Goal: Transaction & Acquisition: Purchase product/service

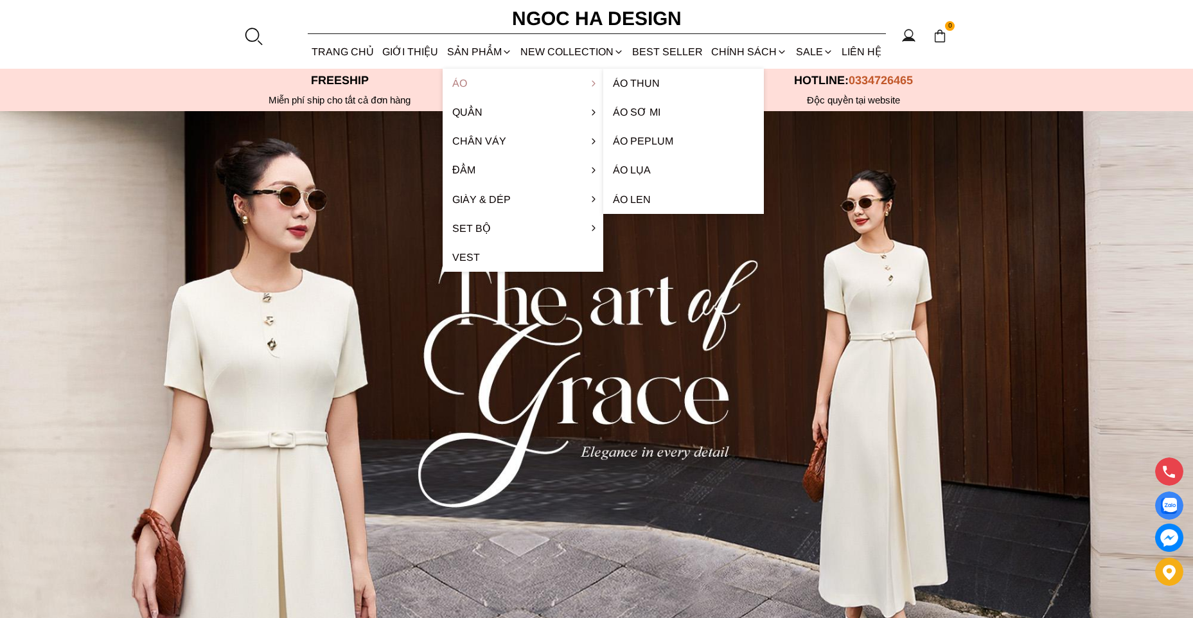
click at [483, 88] on link "Áo" at bounding box center [523, 83] width 161 height 29
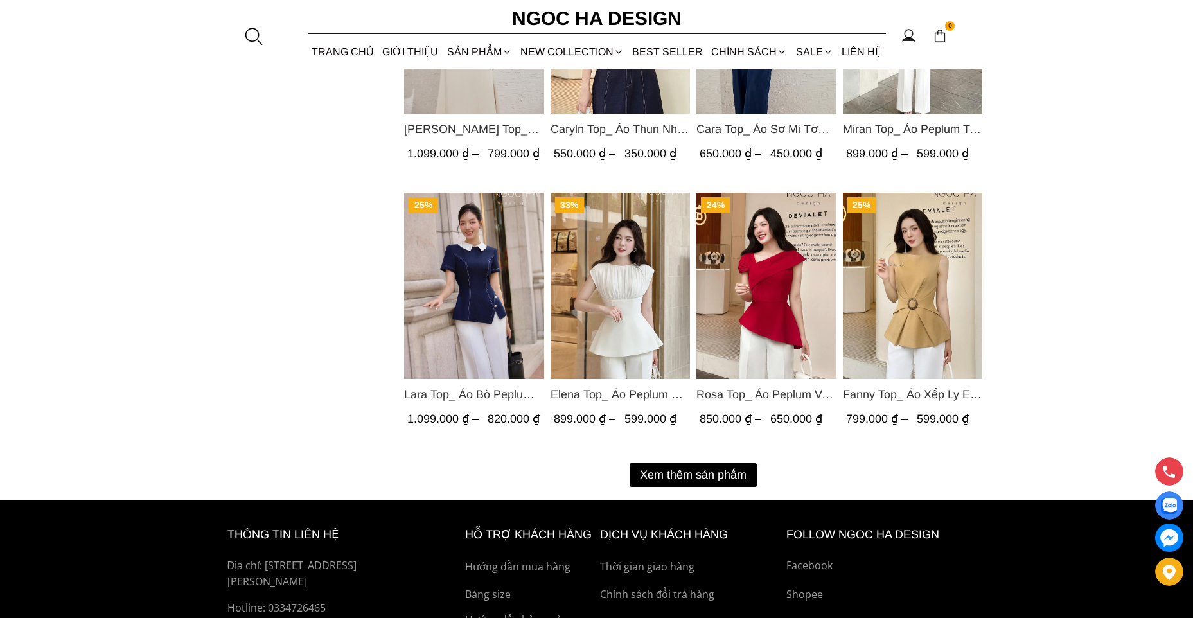
scroll to position [1652, 0]
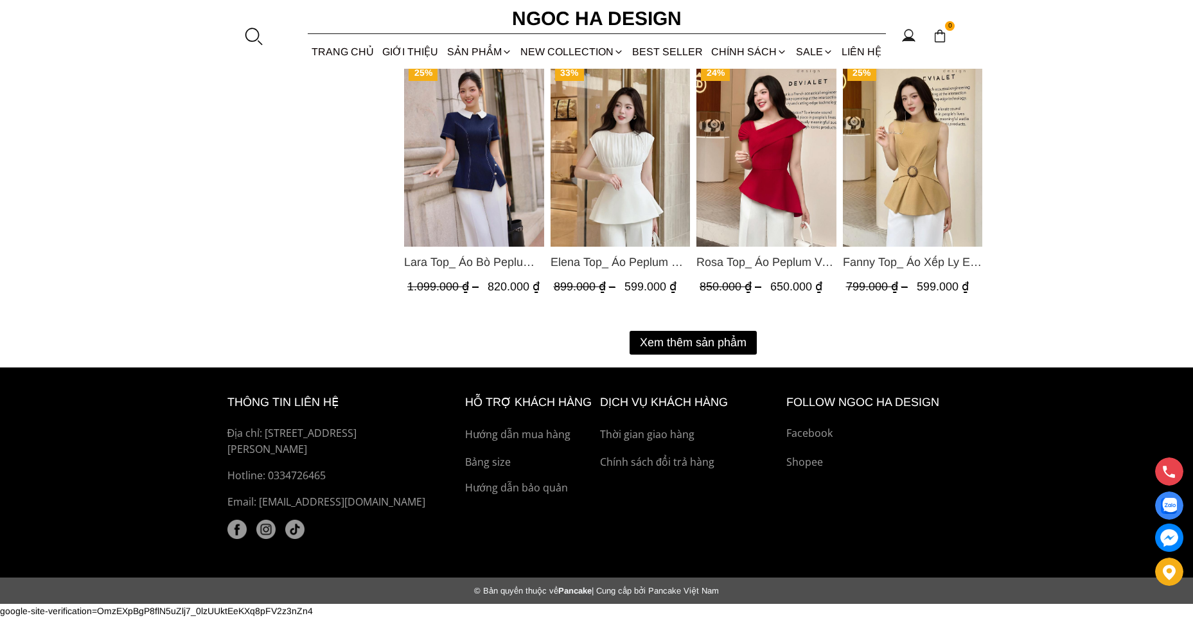
click at [715, 335] on button "Xem thêm sản phẩm" at bounding box center [693, 343] width 127 height 24
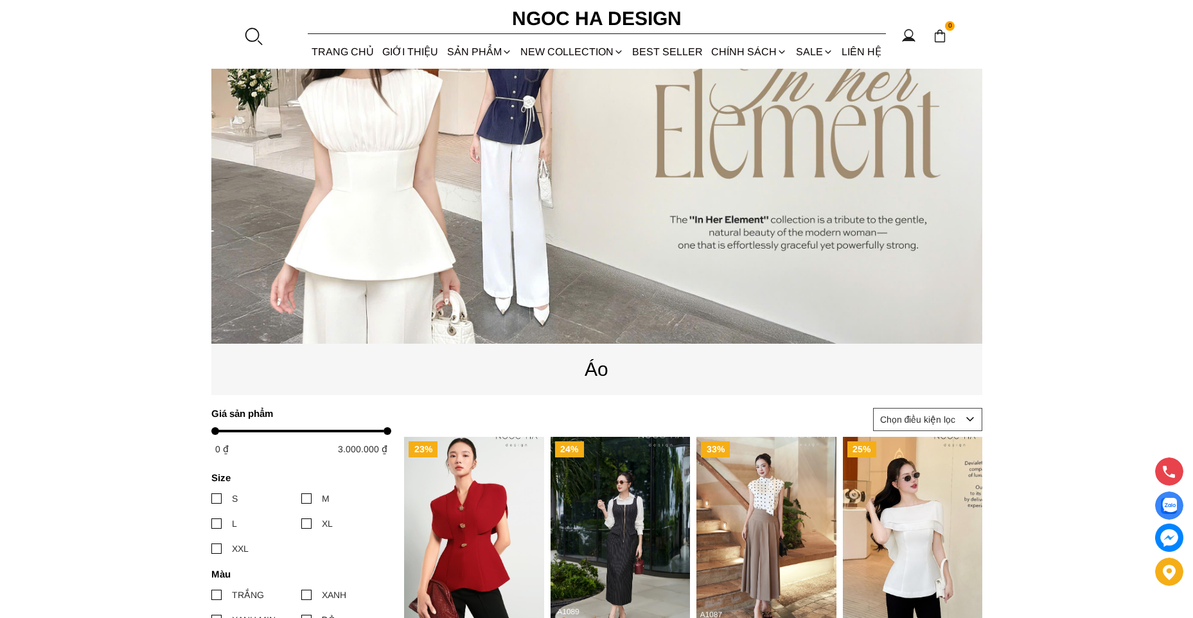
scroll to position [193, 0]
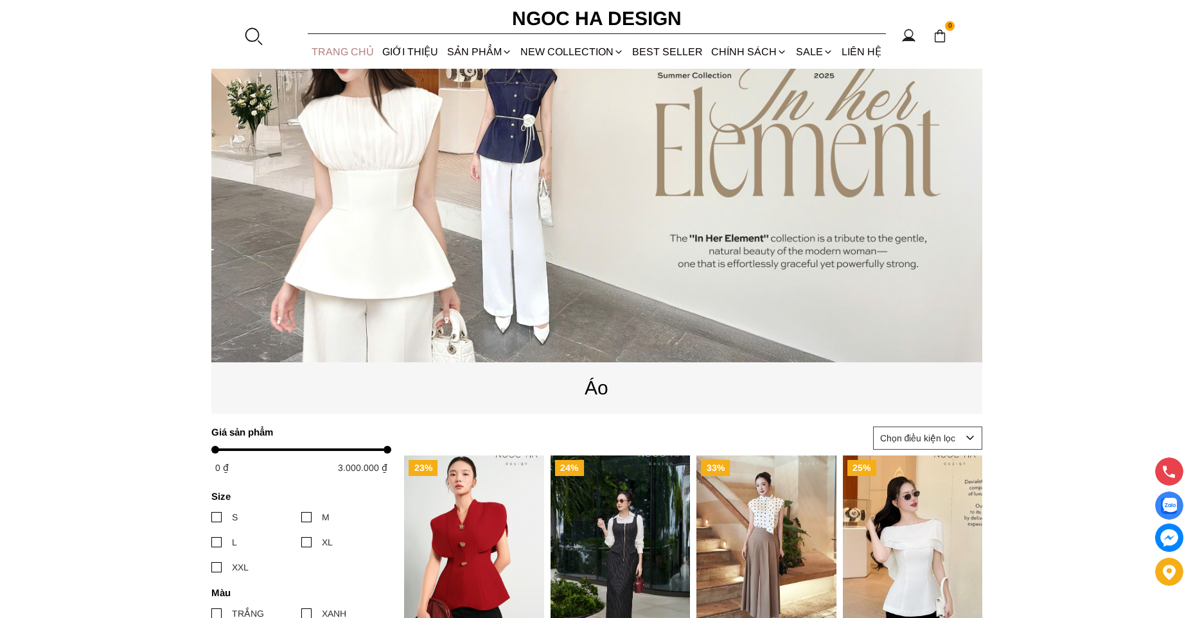
click at [334, 60] on link "TRANG CHỦ" at bounding box center [343, 52] width 71 height 34
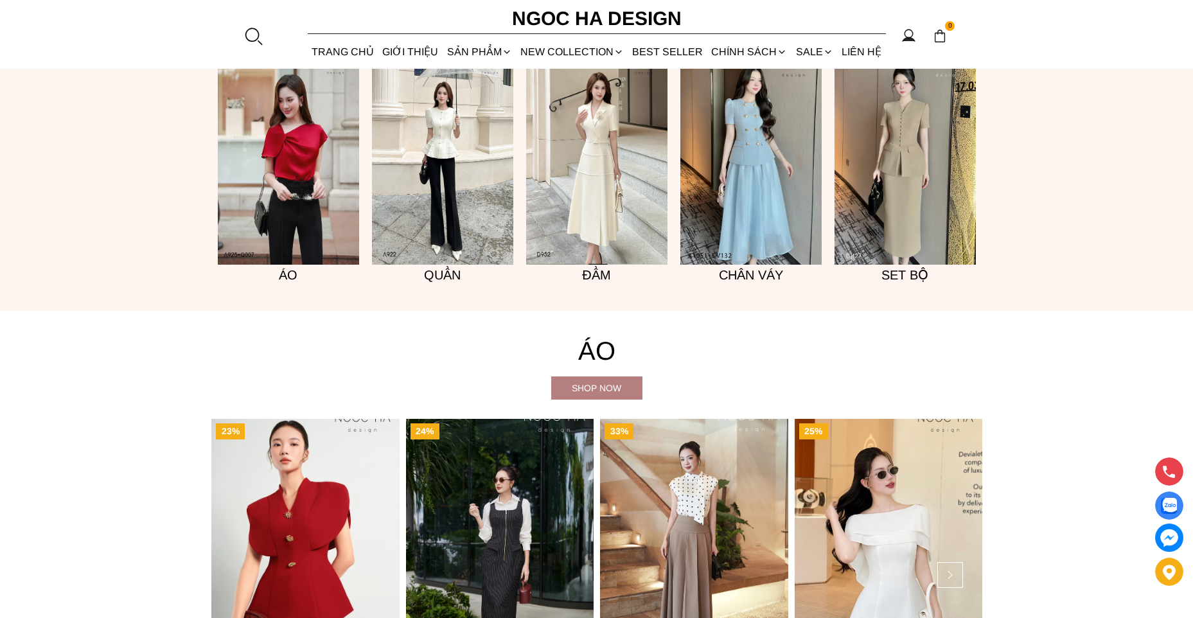
scroll to position [1093, 0]
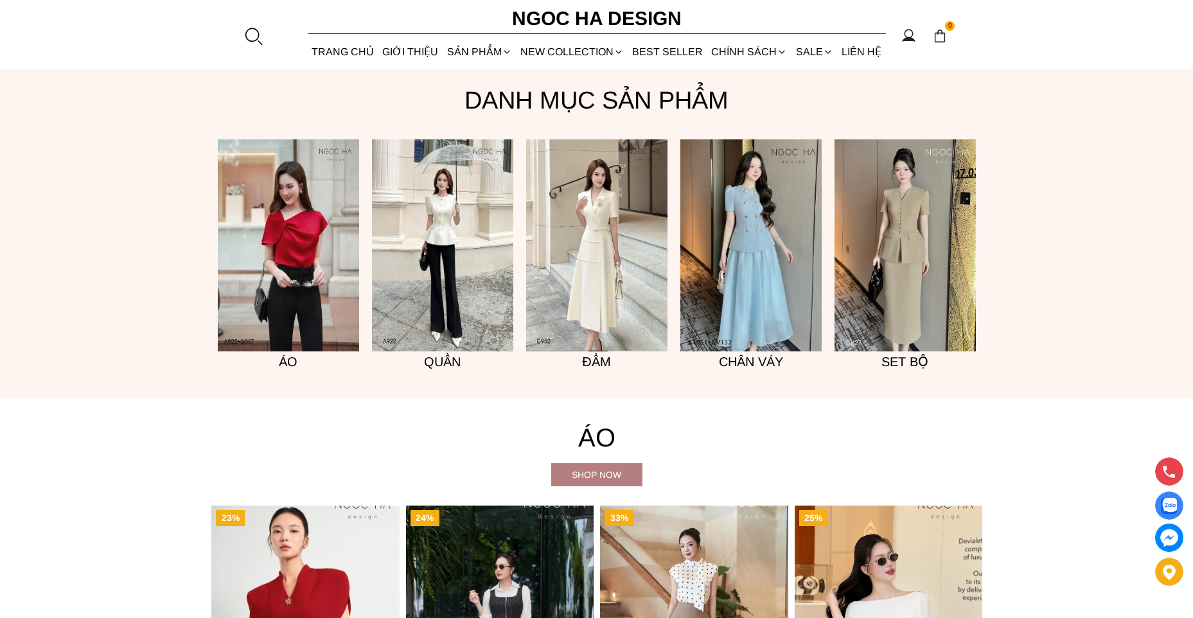
click at [312, 233] on img at bounding box center [288, 245] width 141 height 212
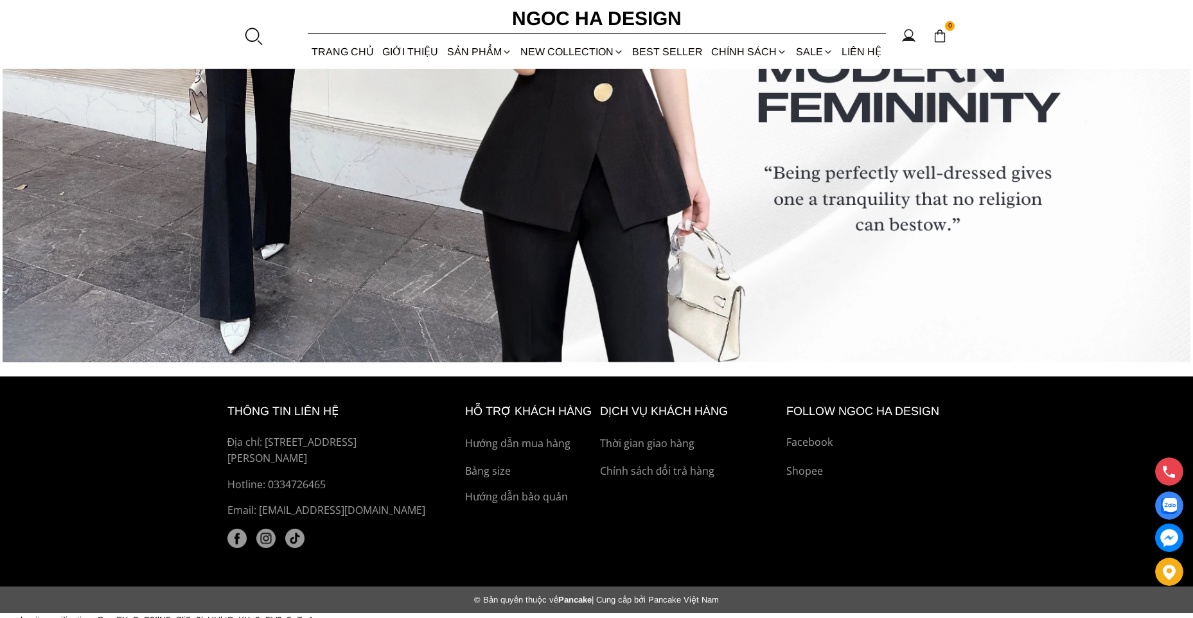
scroll to position [5357, 0]
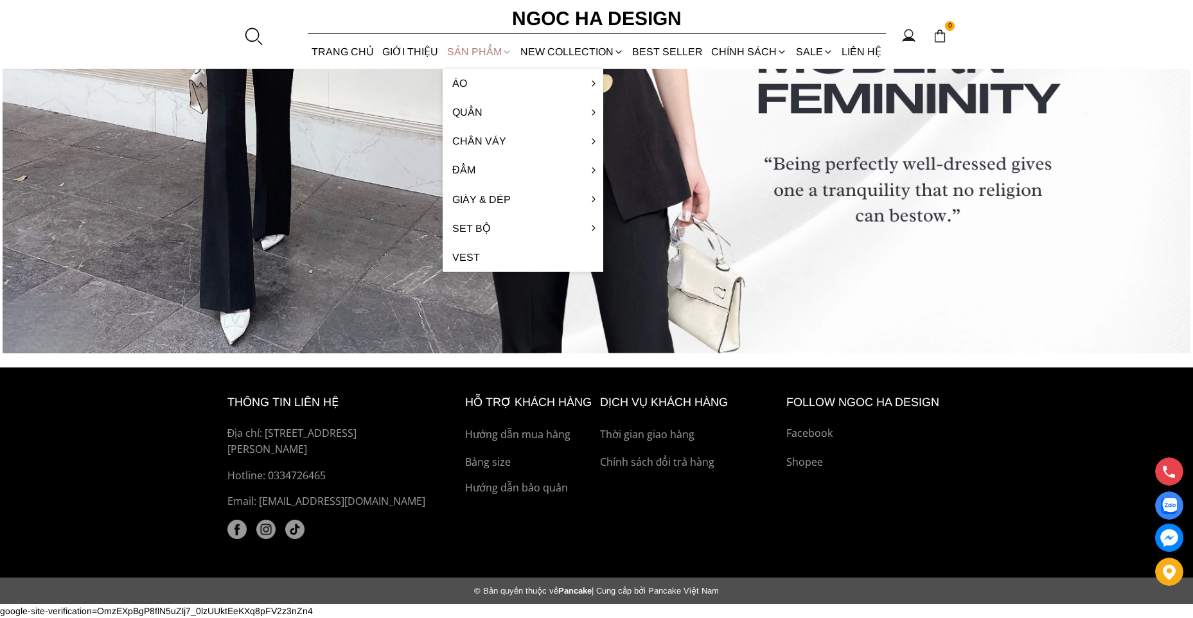
click at [446, 49] on div "SẢN PHẨM" at bounding box center [479, 52] width 73 height 34
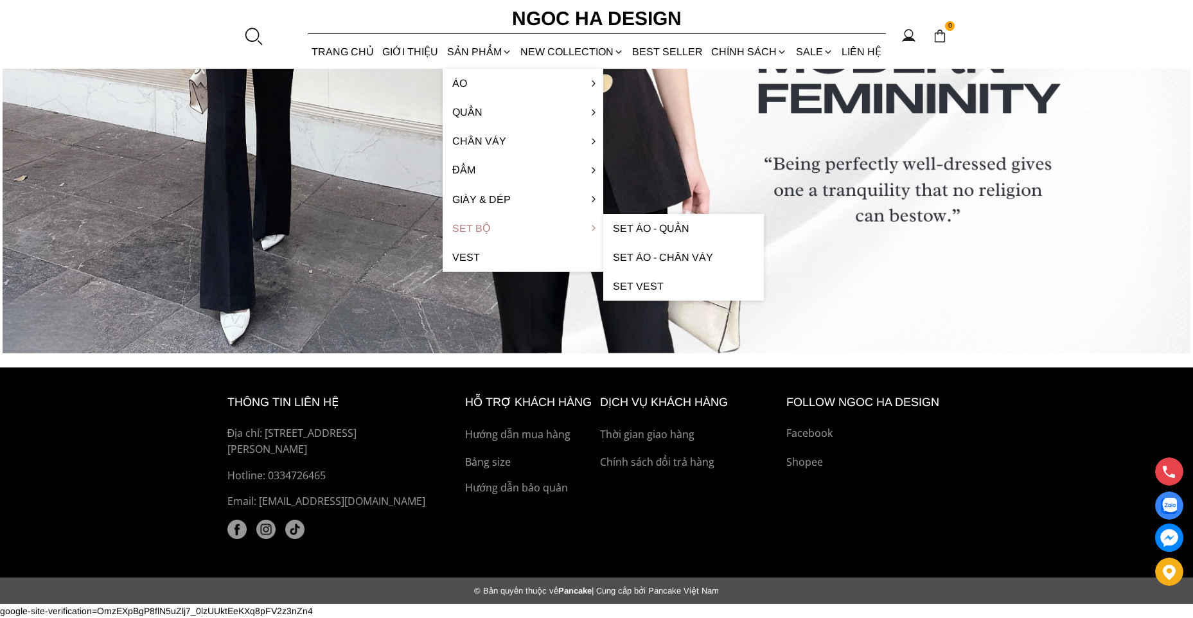
click at [494, 224] on link "Set Bộ" at bounding box center [523, 228] width 161 height 29
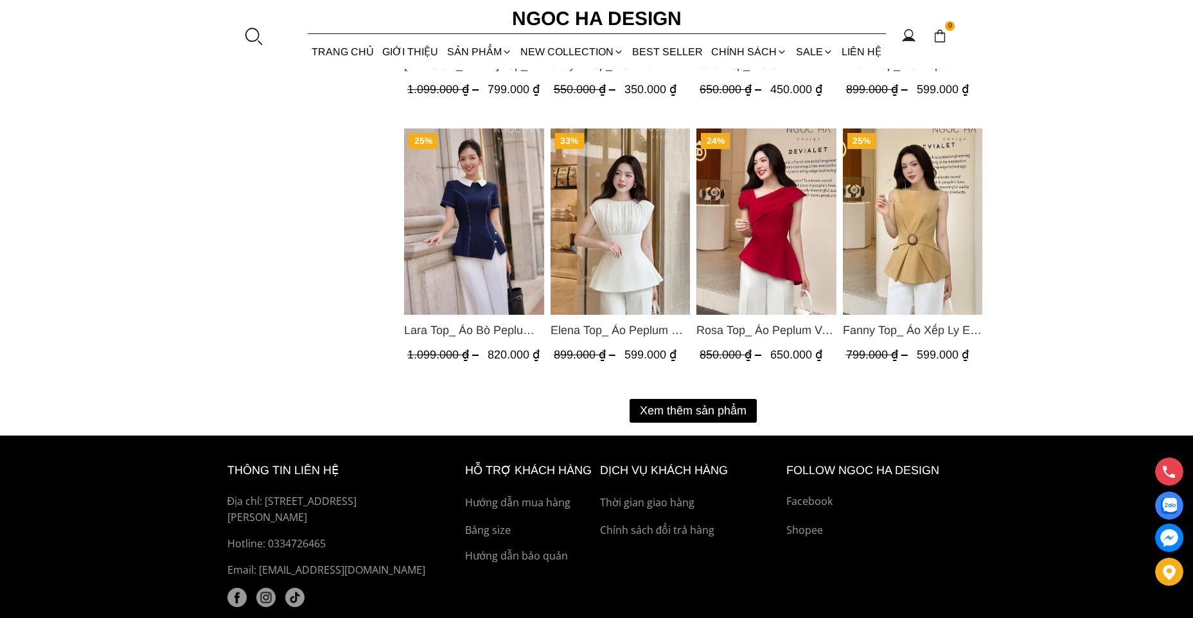
scroll to position [1607, 0]
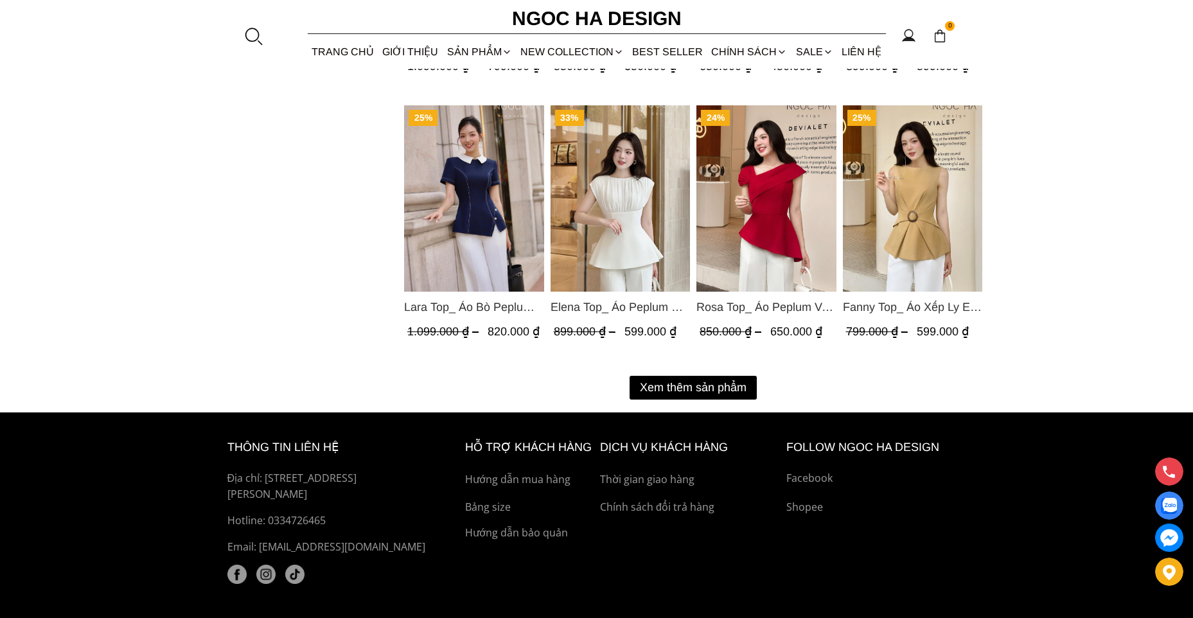
click at [724, 389] on button "Xem thêm sản phẩm" at bounding box center [693, 388] width 127 height 24
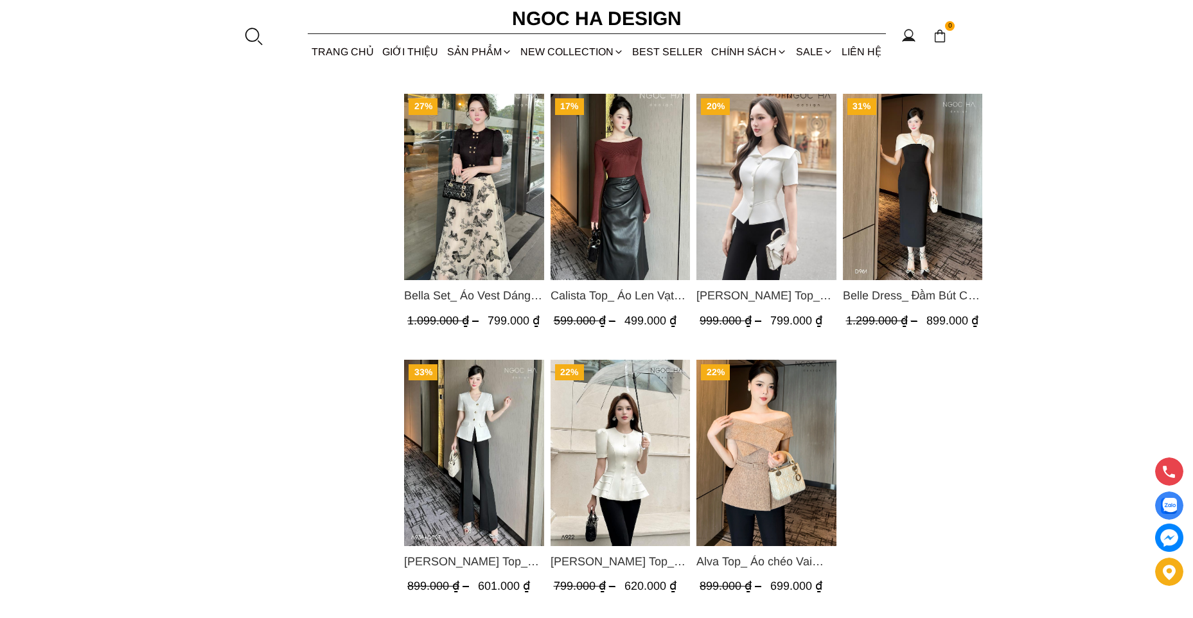
scroll to position [2699, 0]
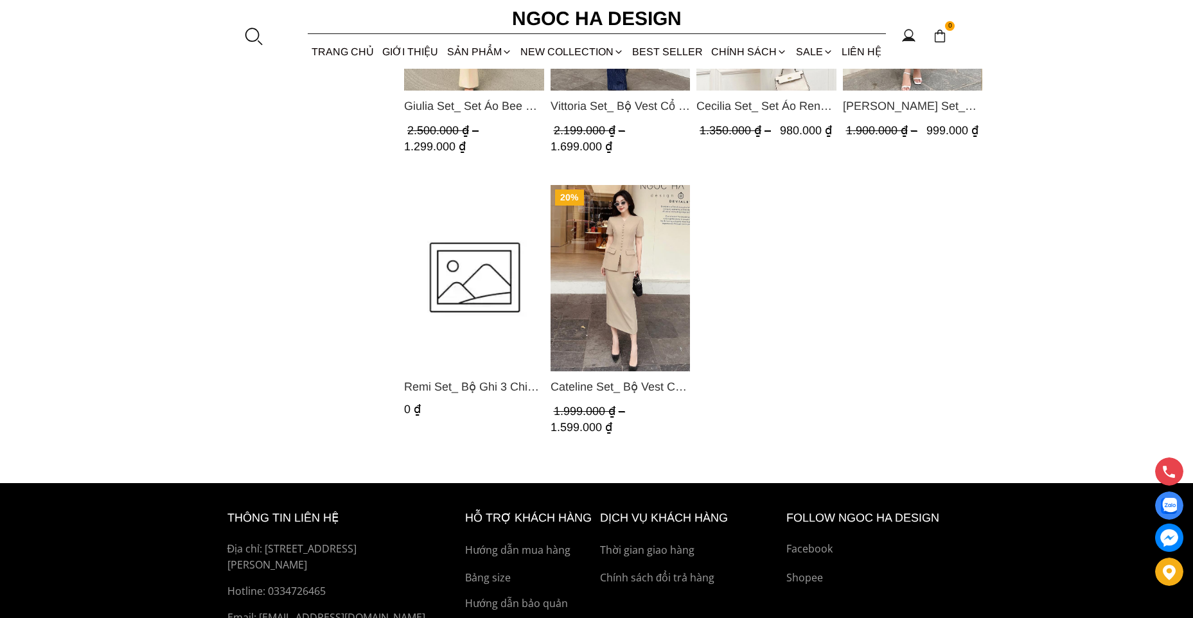
scroll to position [1420, 0]
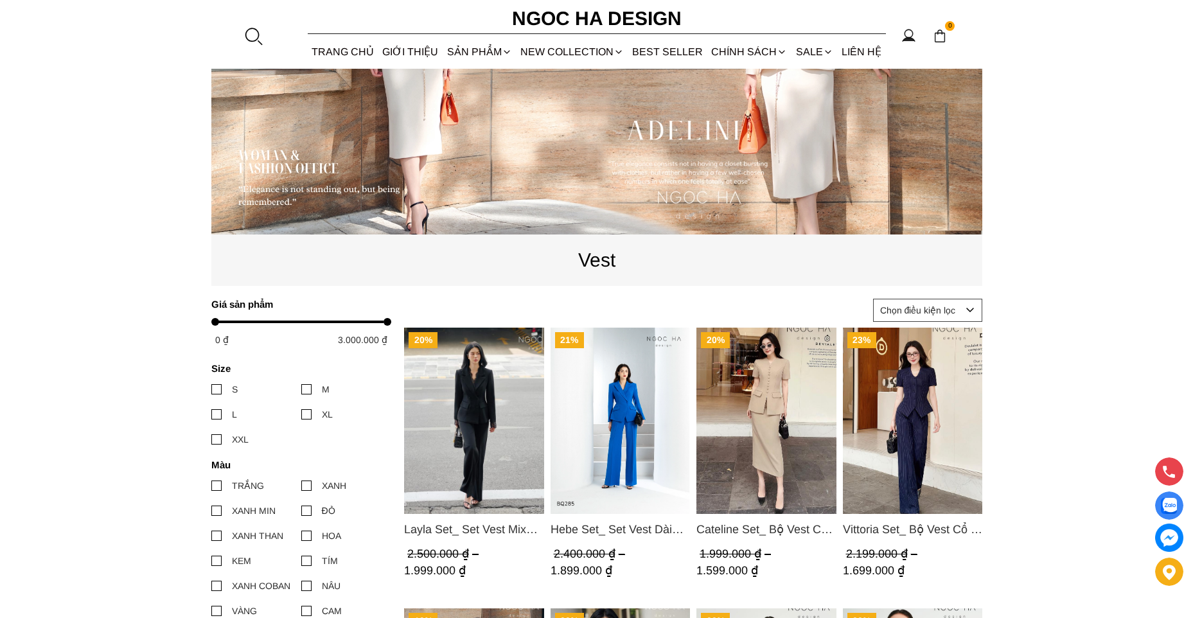
scroll to position [450, 0]
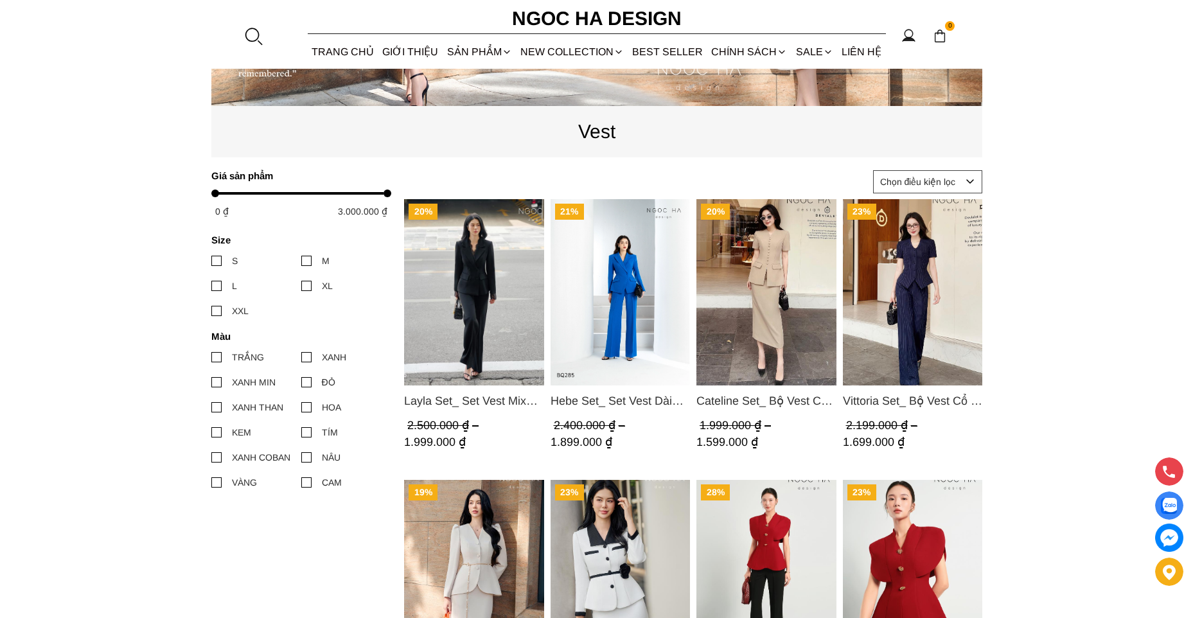
click at [478, 317] on img "Product image - Layla Set_ Set Vest Mix Ren Đen Quần Suông BQ-06" at bounding box center [474, 292] width 140 height 186
